Goal: Task Accomplishment & Management: Manage account settings

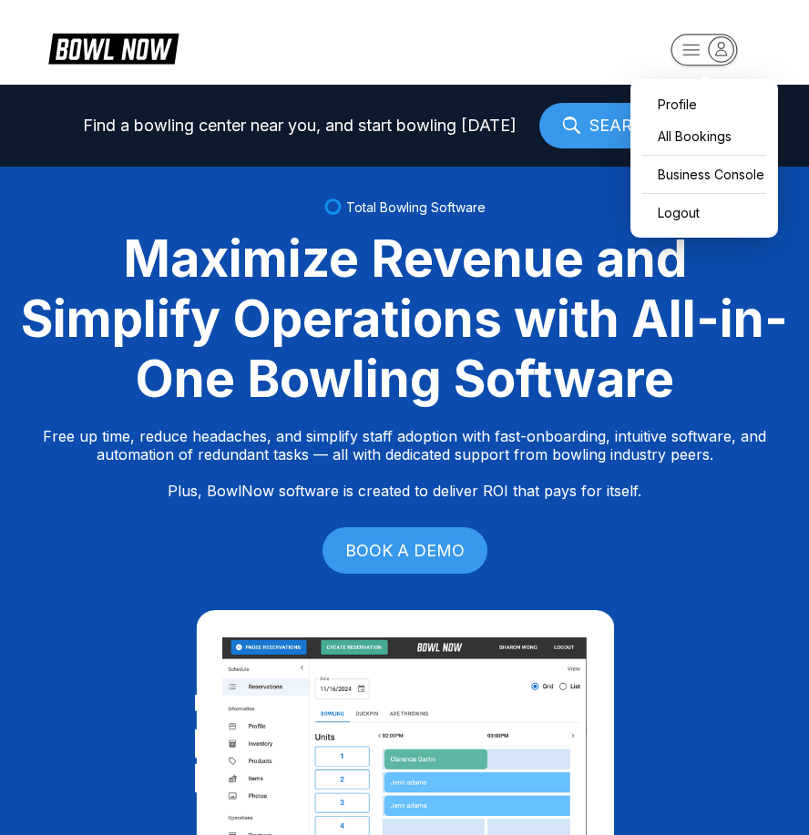
click at [698, 54] on rect "button" at bounding box center [704, 50] width 67 height 32
click at [711, 178] on div "Business Console" at bounding box center [704, 175] width 129 height 32
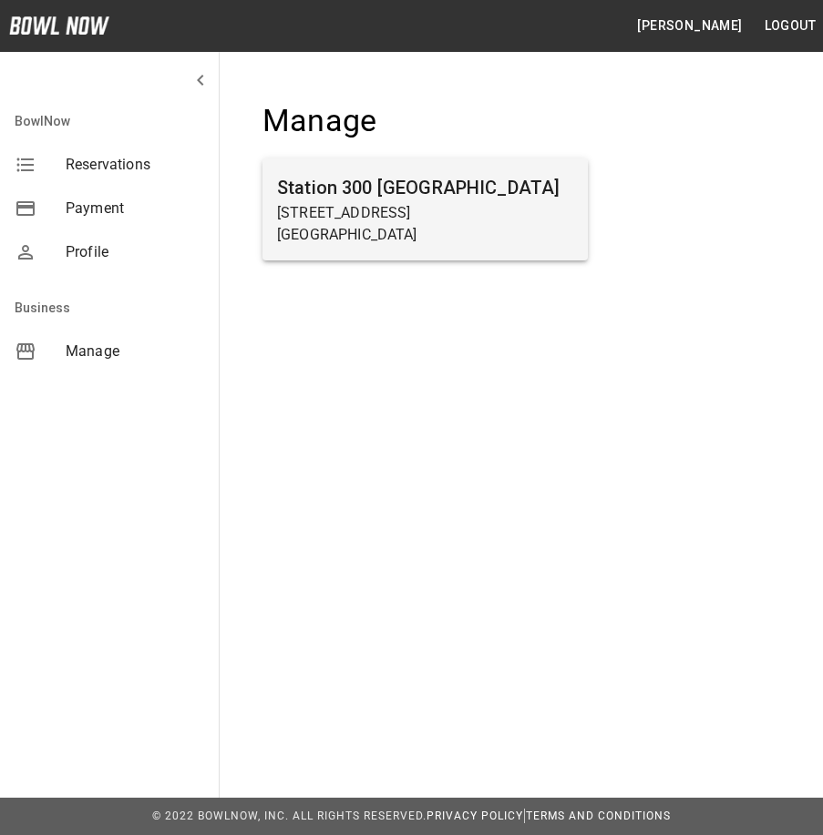
click at [366, 230] on p "[GEOGRAPHIC_DATA]" at bounding box center [425, 235] width 296 height 22
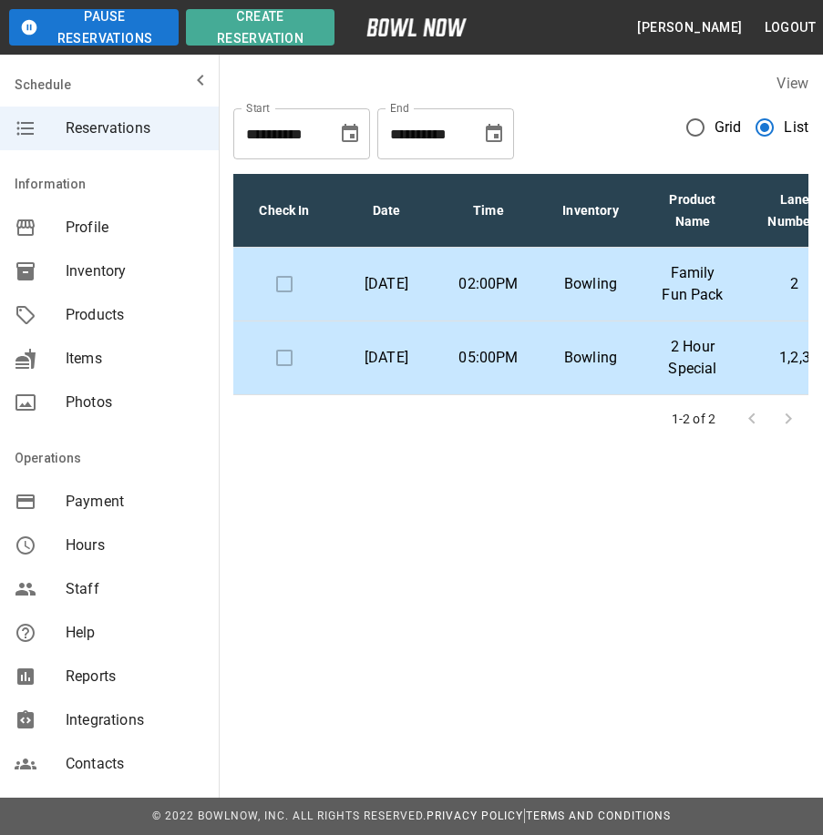
scroll to position [0, 315]
